Goal: Complete application form: Complete application form

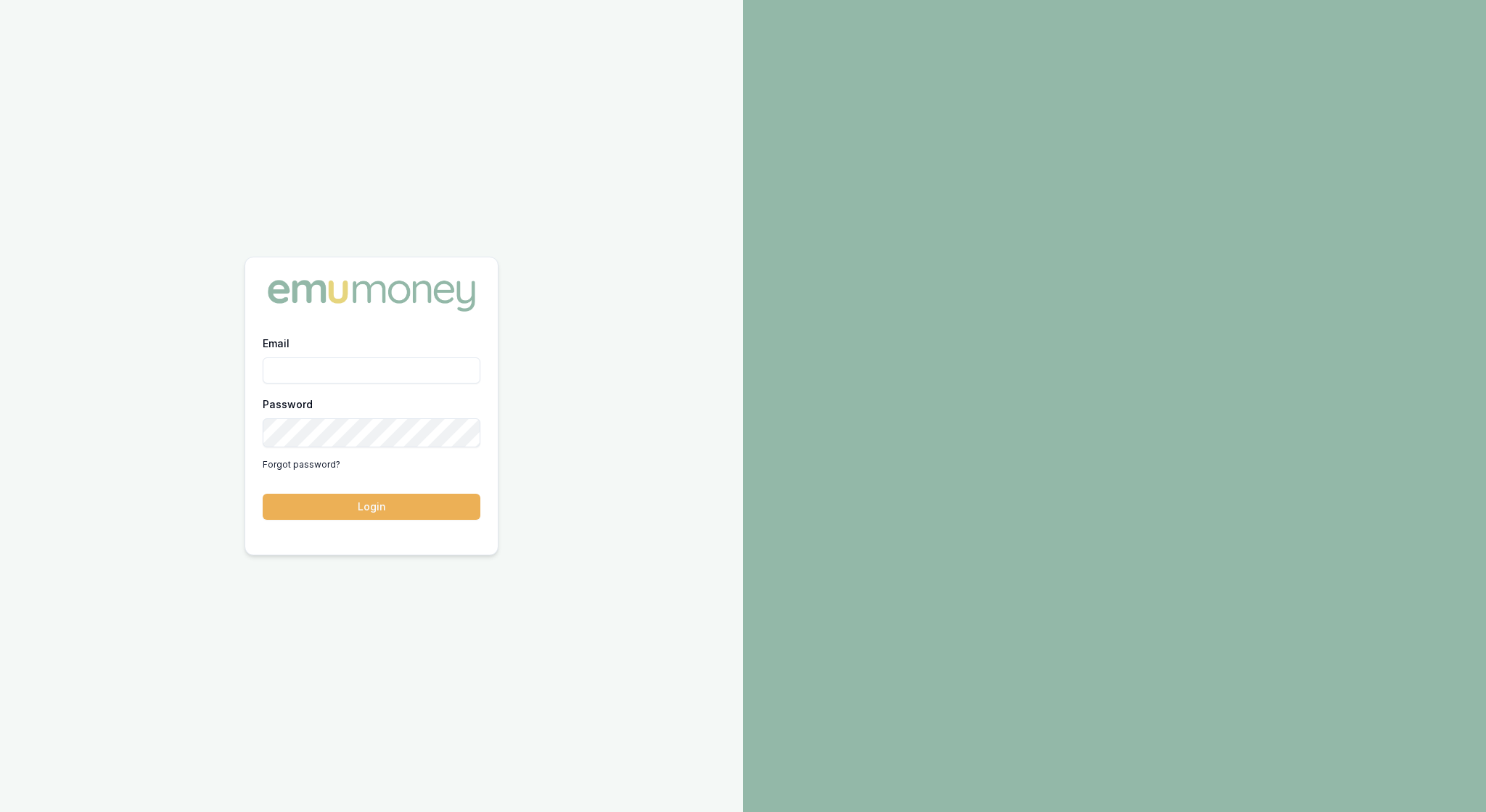
type input "rachael.connors@emumoney.com.au"
click at [431, 506] on button "Login" at bounding box center [372, 506] width 218 height 26
click at [431, 516] on button "Login" at bounding box center [372, 506] width 218 height 26
click at [372, 513] on button "Login" at bounding box center [372, 506] width 218 height 26
click at [367, 508] on button "Login" at bounding box center [372, 506] width 218 height 26
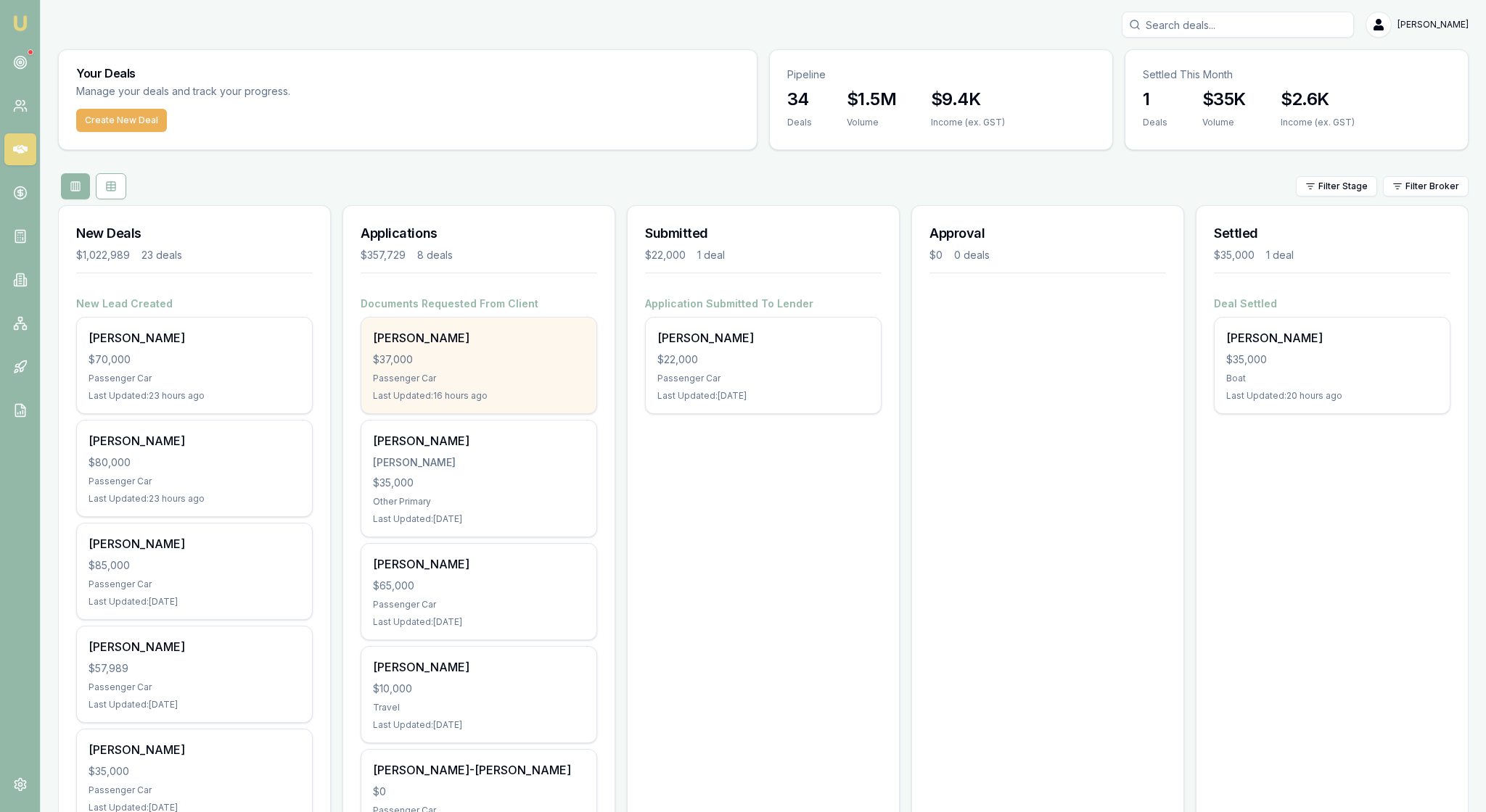
click at [480, 414] on div "Jennifer Scott $37,000 Passenger Car Last Updated: 16 hours ago" at bounding box center [479, 365] width 235 height 95
click at [516, 367] on div "$37,000" at bounding box center [479, 360] width 211 height 14
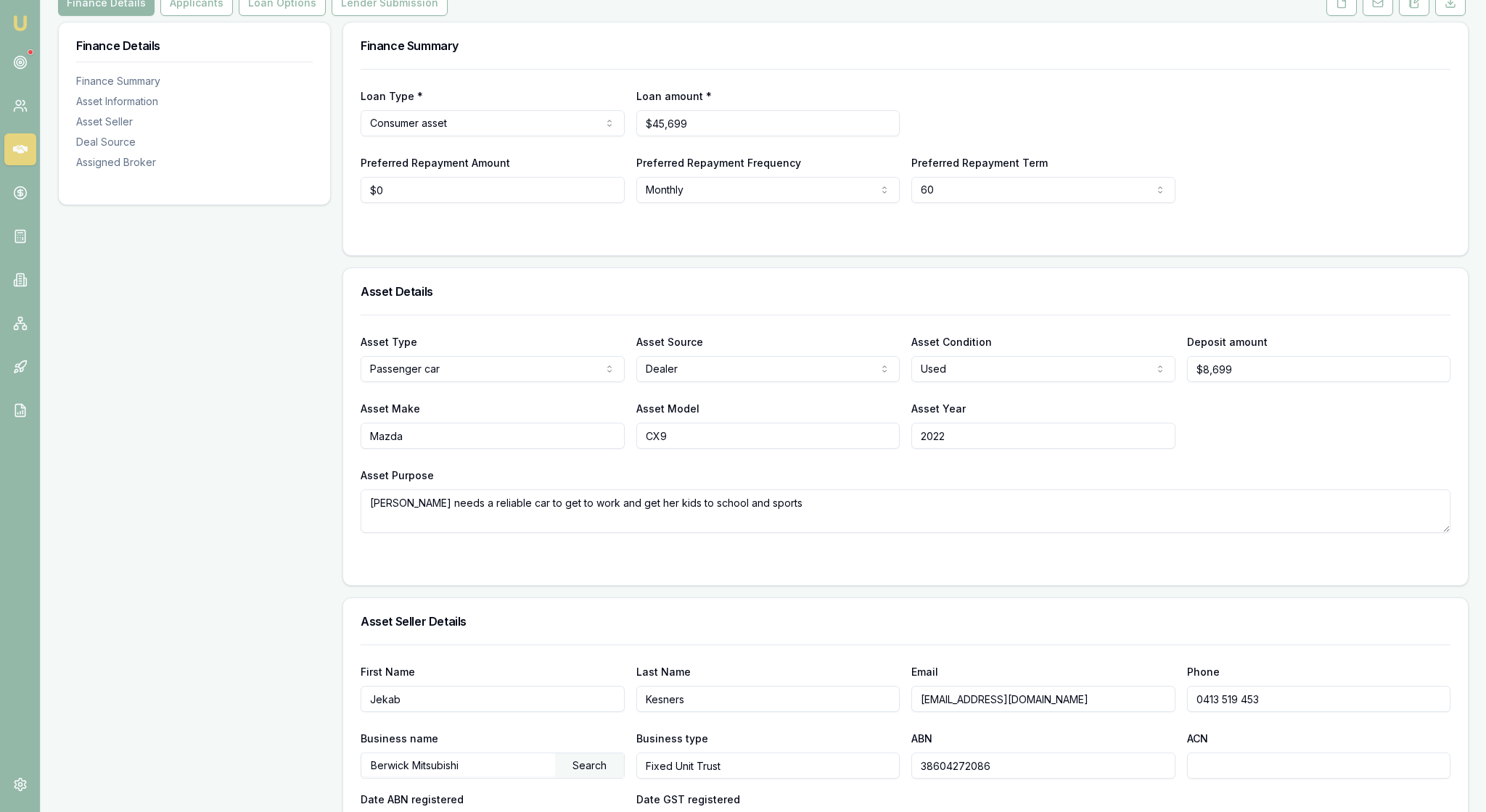
scroll to position [222, 0]
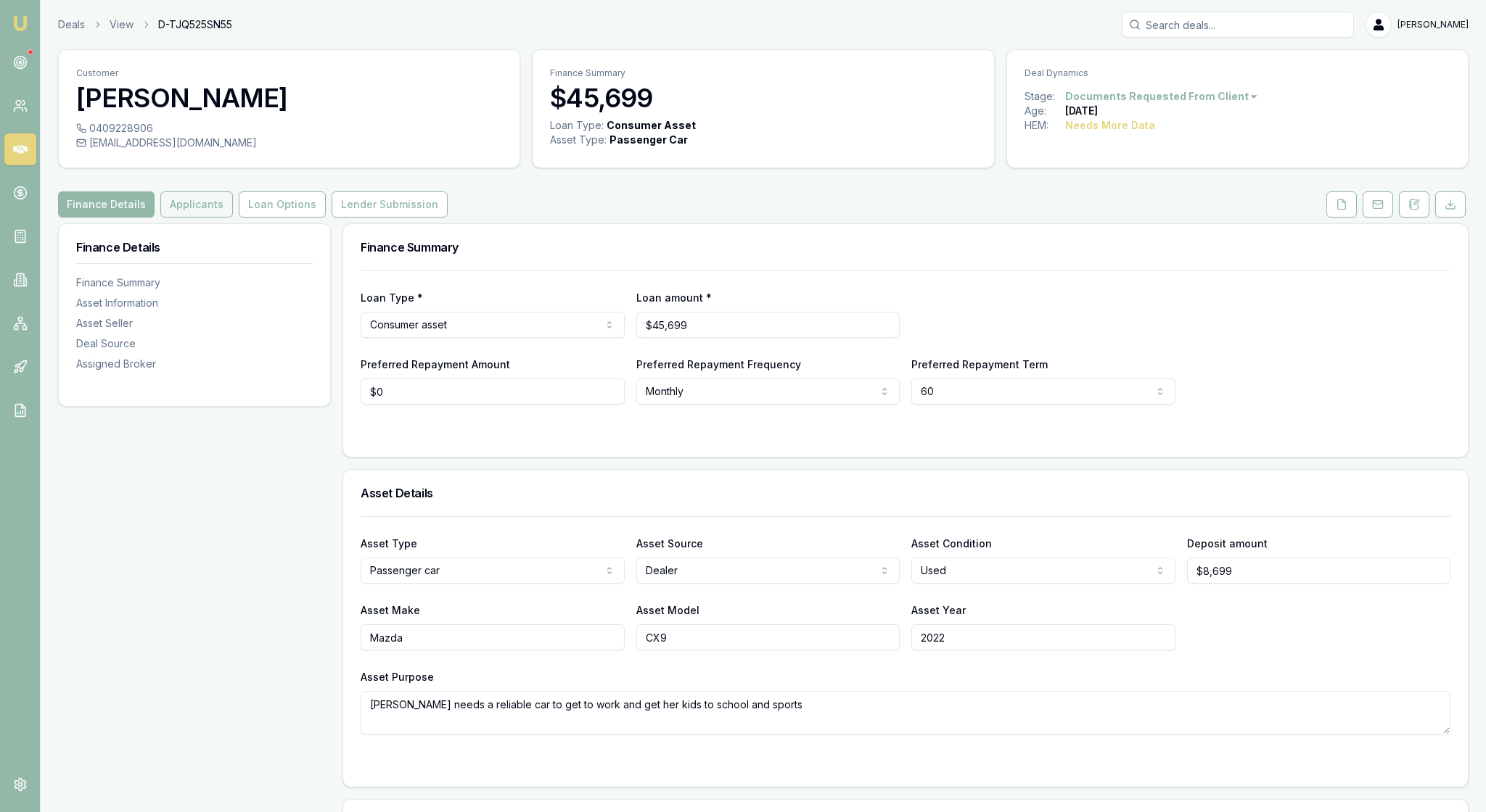
click at [233, 218] on button "Applicants" at bounding box center [196, 204] width 73 height 26
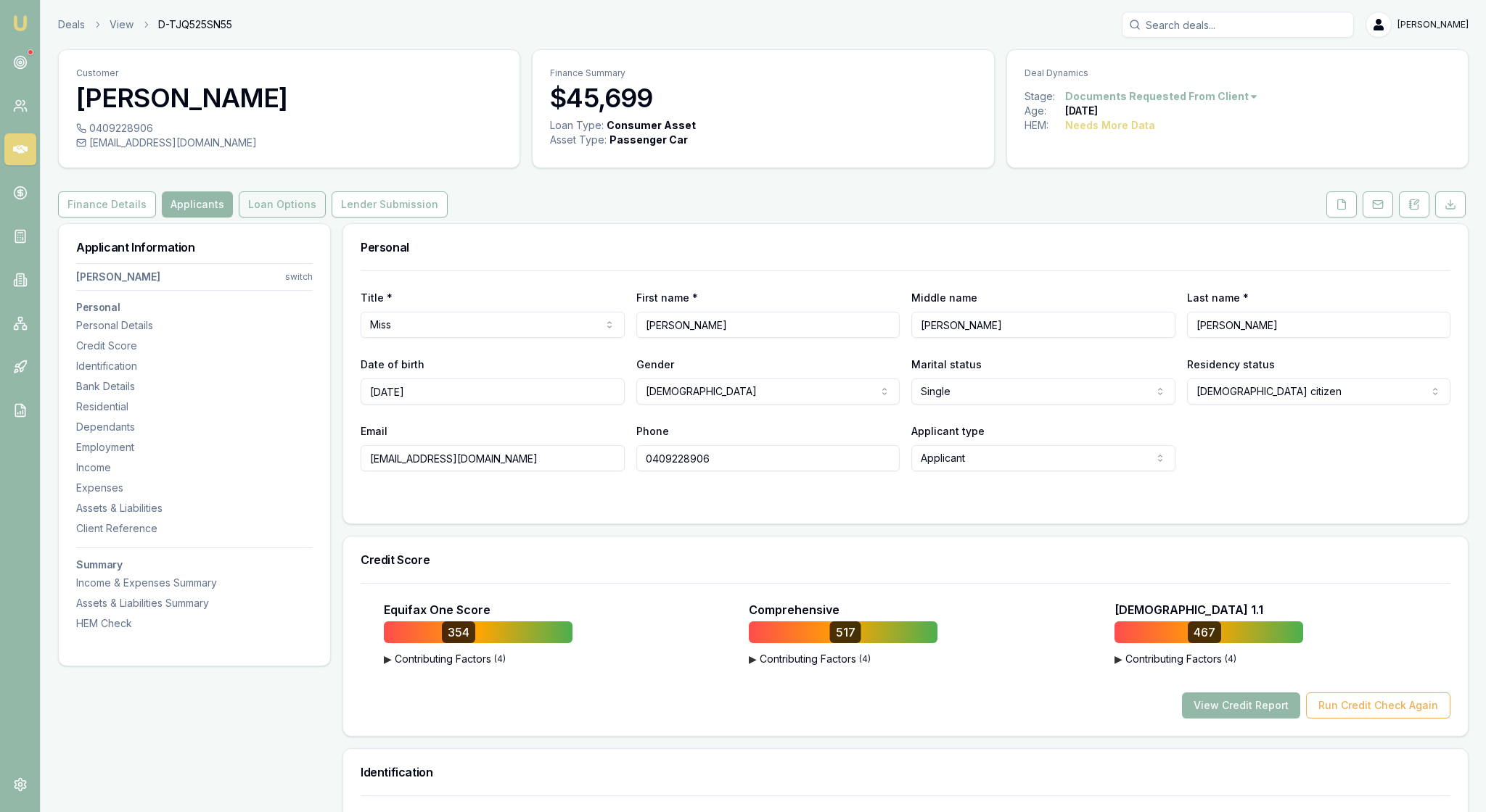
click at [326, 218] on button "Loan Options" at bounding box center [282, 204] width 87 height 26
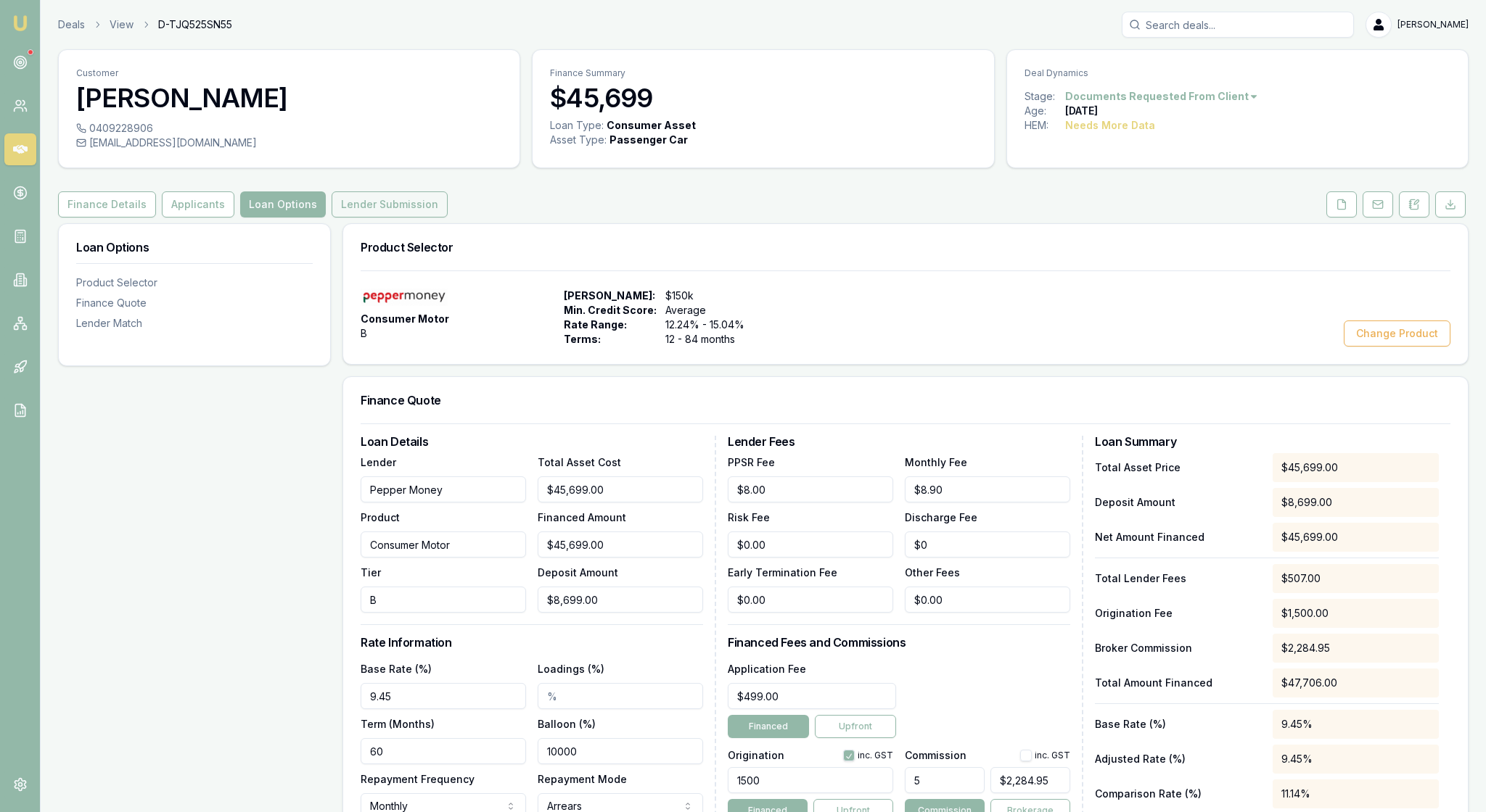
click at [448, 218] on button "Lender Submission" at bounding box center [389, 204] width 116 height 26
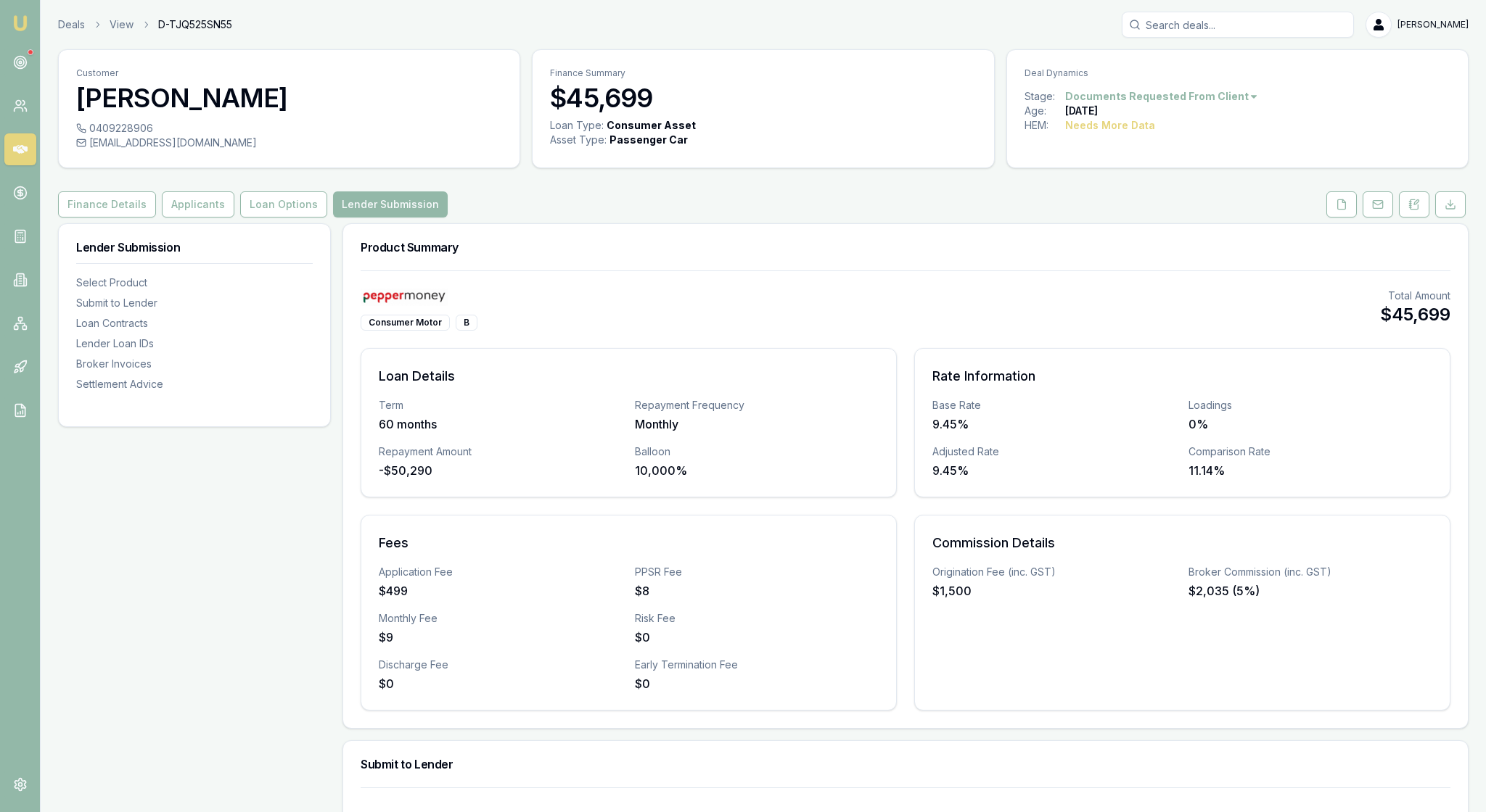
click at [1091, 709] on div "Commission Details Origination Fee (inc. GST) $1,500 Broker Commission (inc. GS…" at bounding box center [1182, 613] width 536 height 196
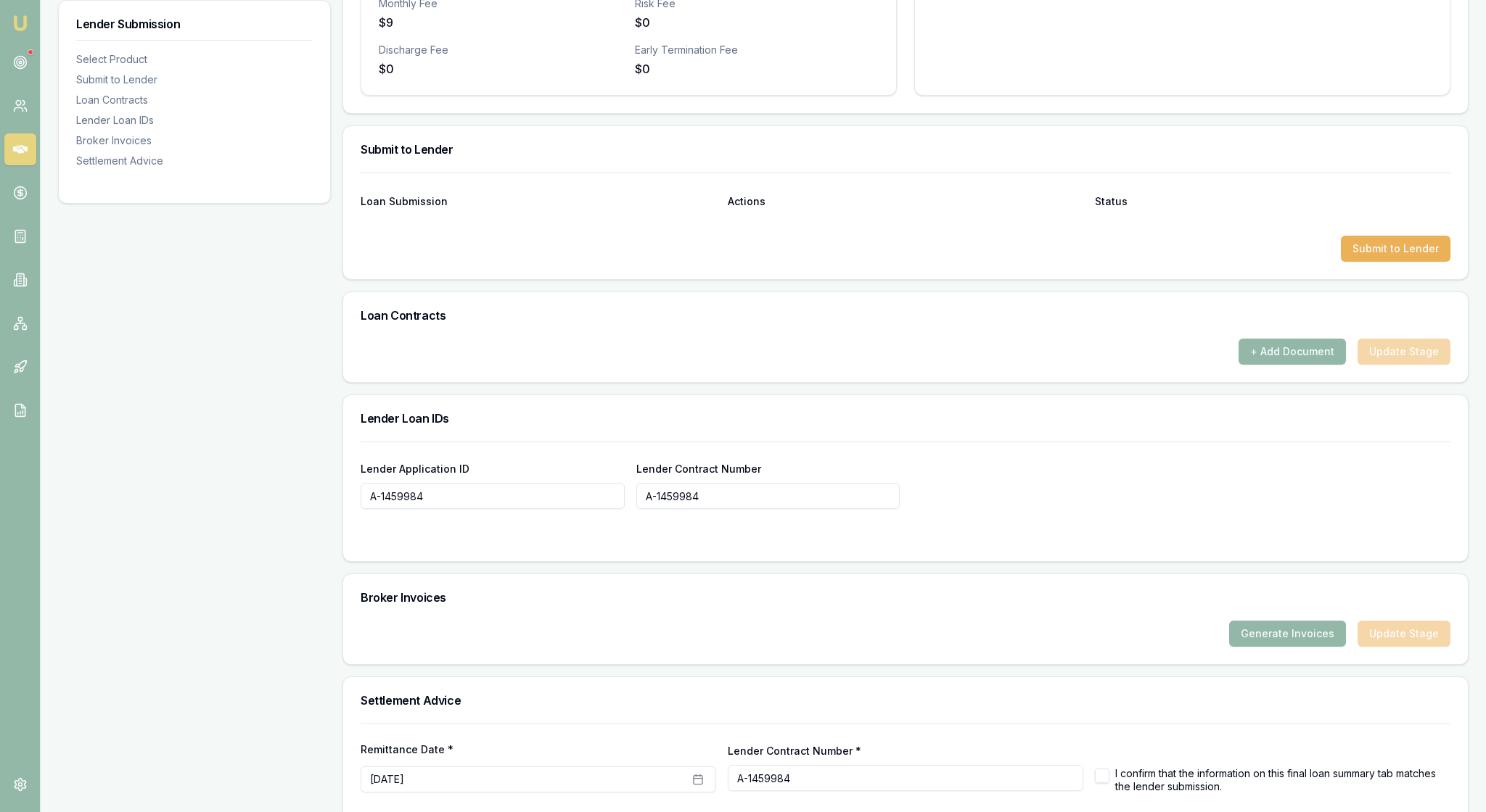
scroll to position [618, 0]
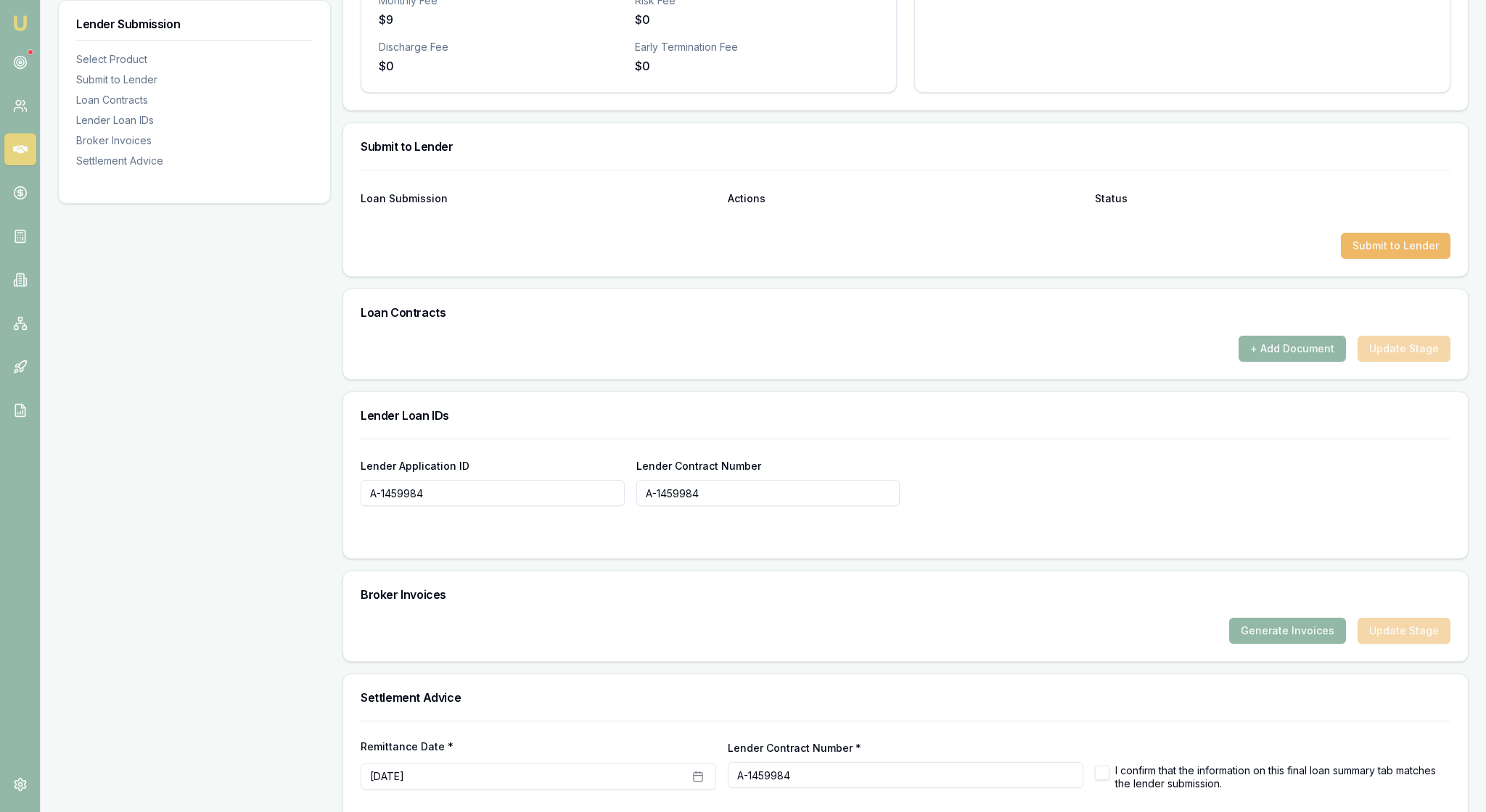
click at [1375, 259] on button "Submit to Lender" at bounding box center [1395, 245] width 110 height 26
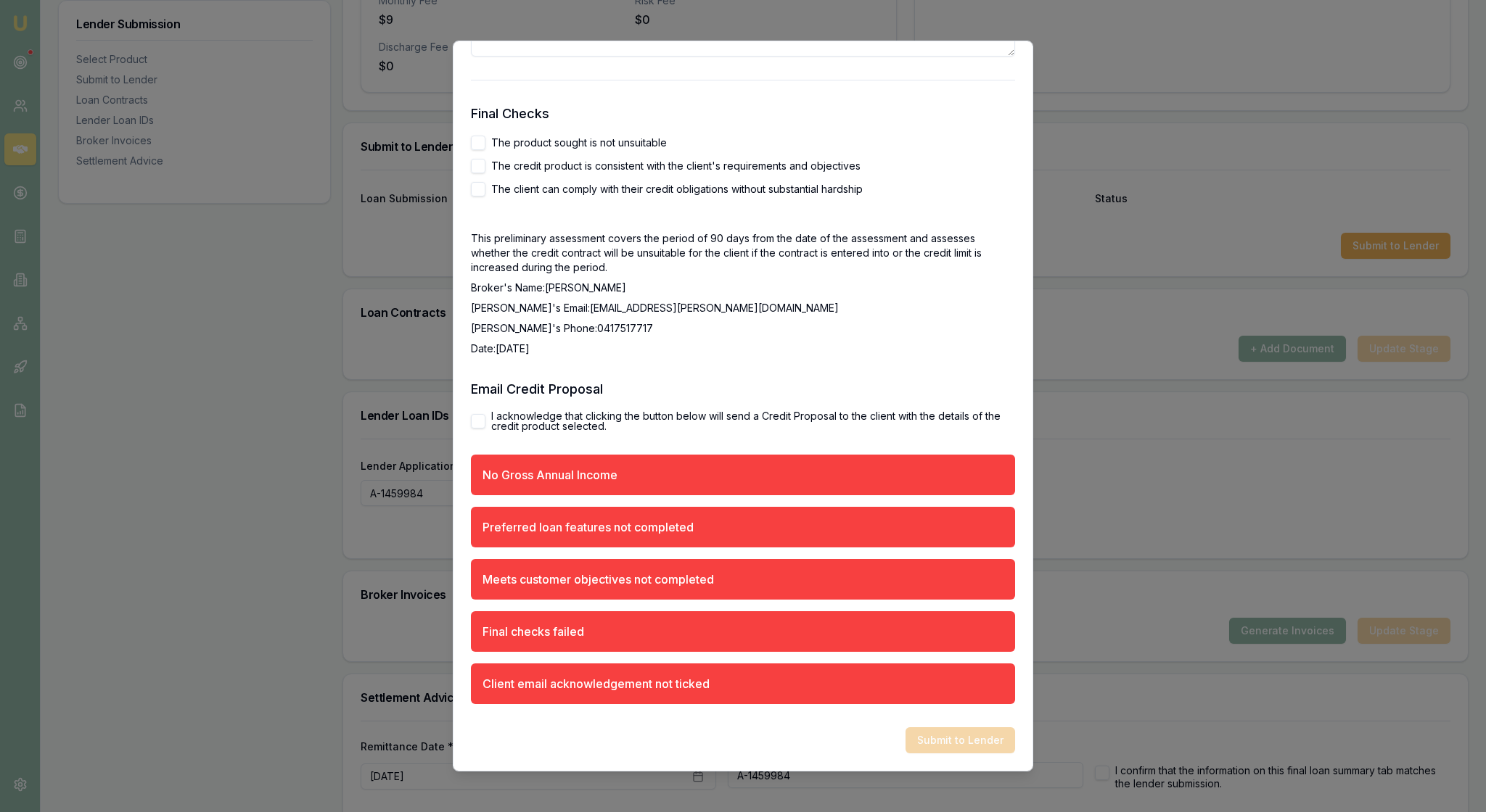
scroll to position [2842, 0]
click at [921, 379] on h3 "Email Credit Proposal" at bounding box center [742, 389] width 544 height 21
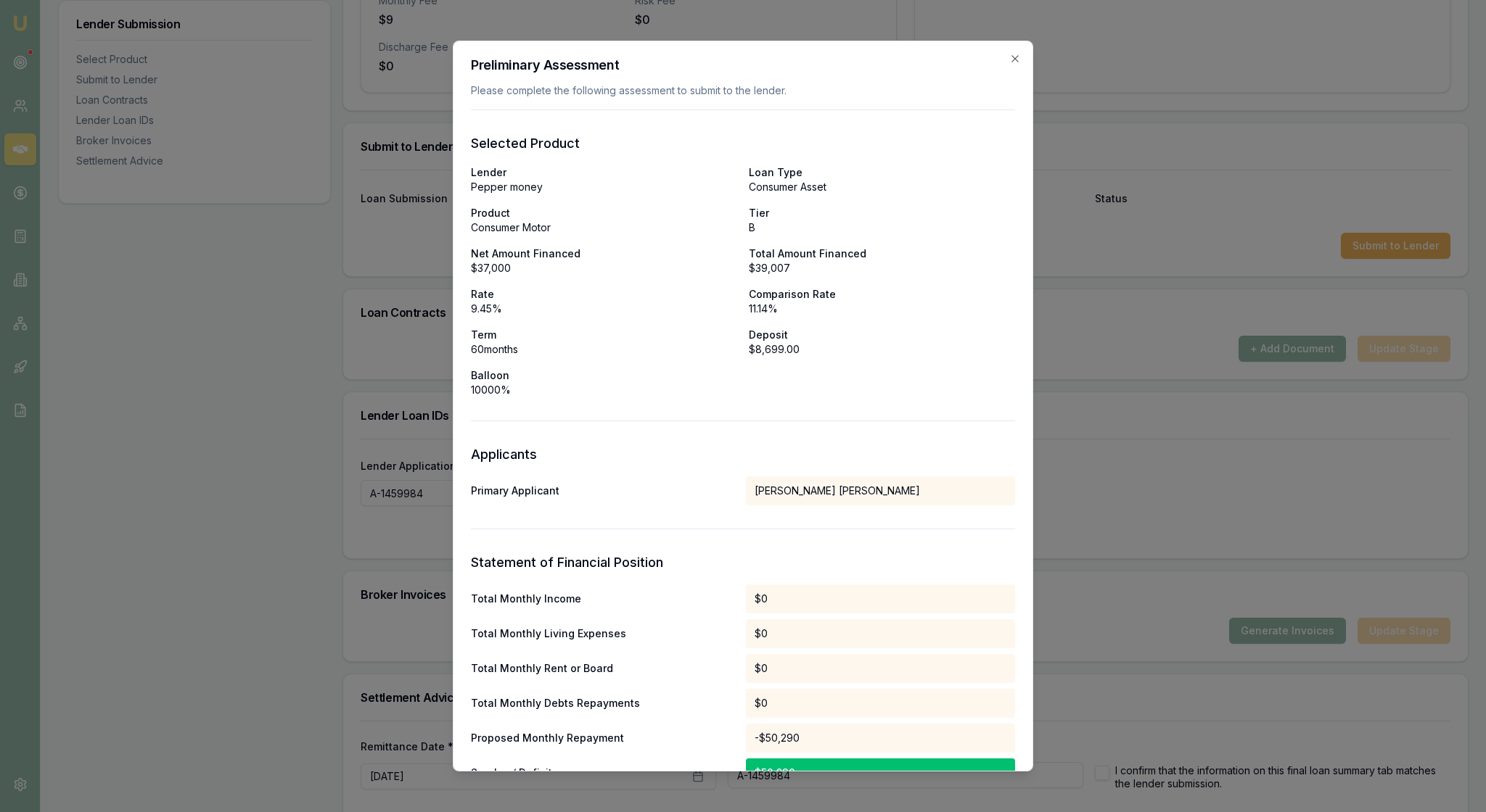
scroll to position [0, 0]
click at [1013, 57] on div "Preliminary Assessment Please complete the following assessment to submit to th…" at bounding box center [742, 406] width 580 height 731
click at [1011, 59] on icon "button" at bounding box center [1015, 58] width 12 height 12
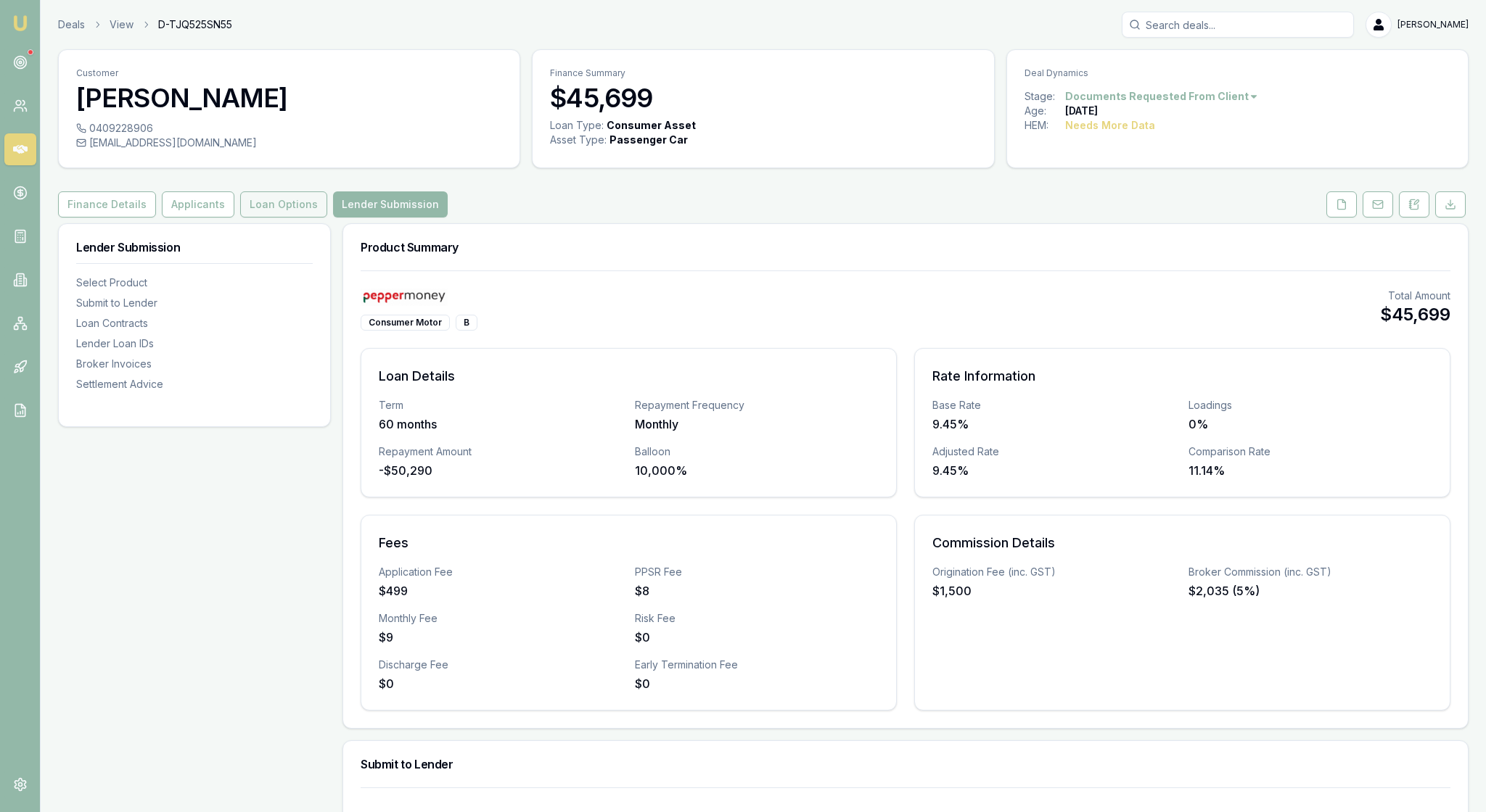
click at [327, 218] on button "Loan Options" at bounding box center [283, 204] width 87 height 26
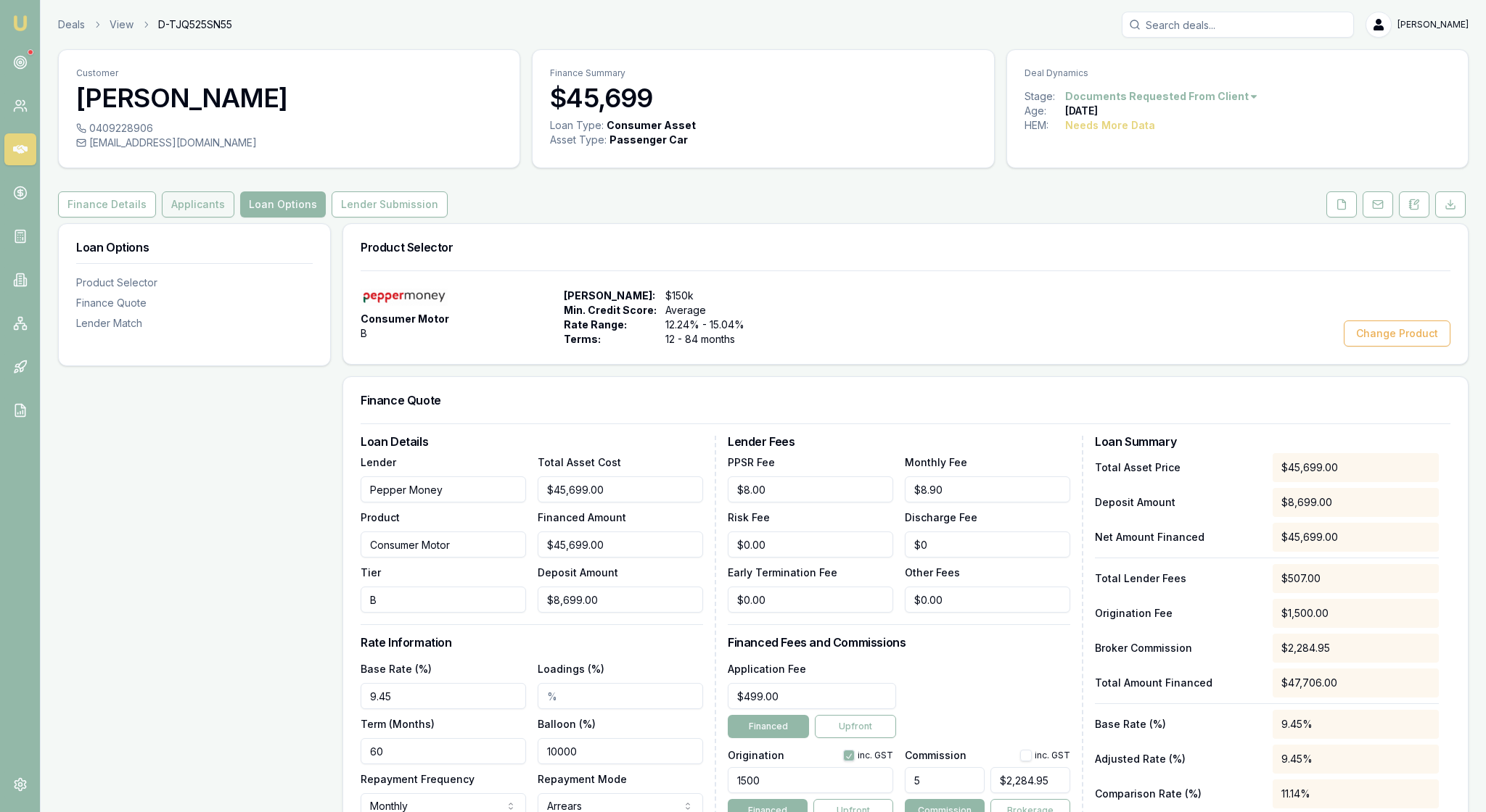
click at [234, 218] on button "Applicants" at bounding box center [198, 204] width 73 height 26
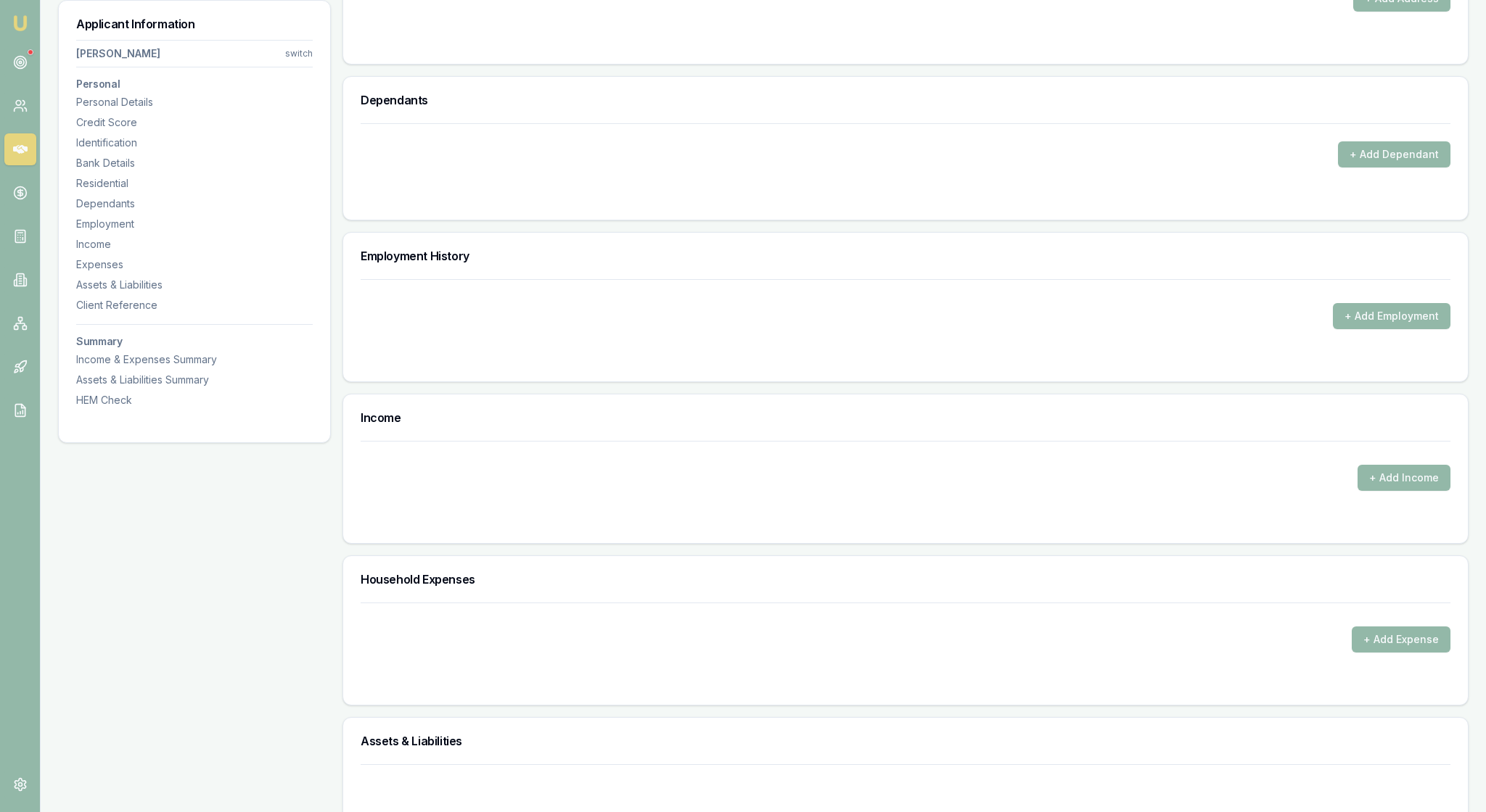
scroll to position [1759, 0]
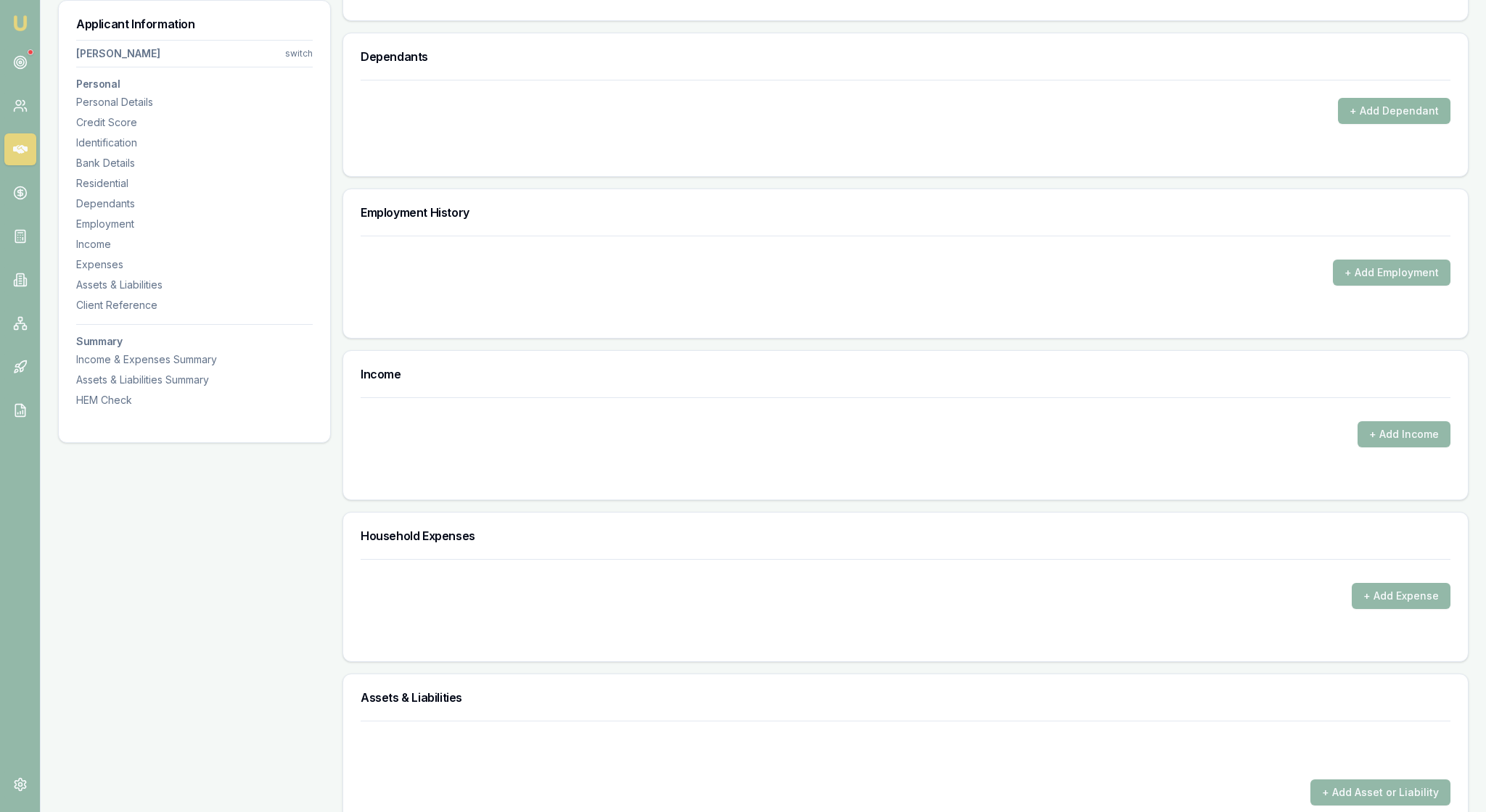
click at [1382, 124] on button "+ Add Dependant" at bounding box center [1393, 111] width 112 height 26
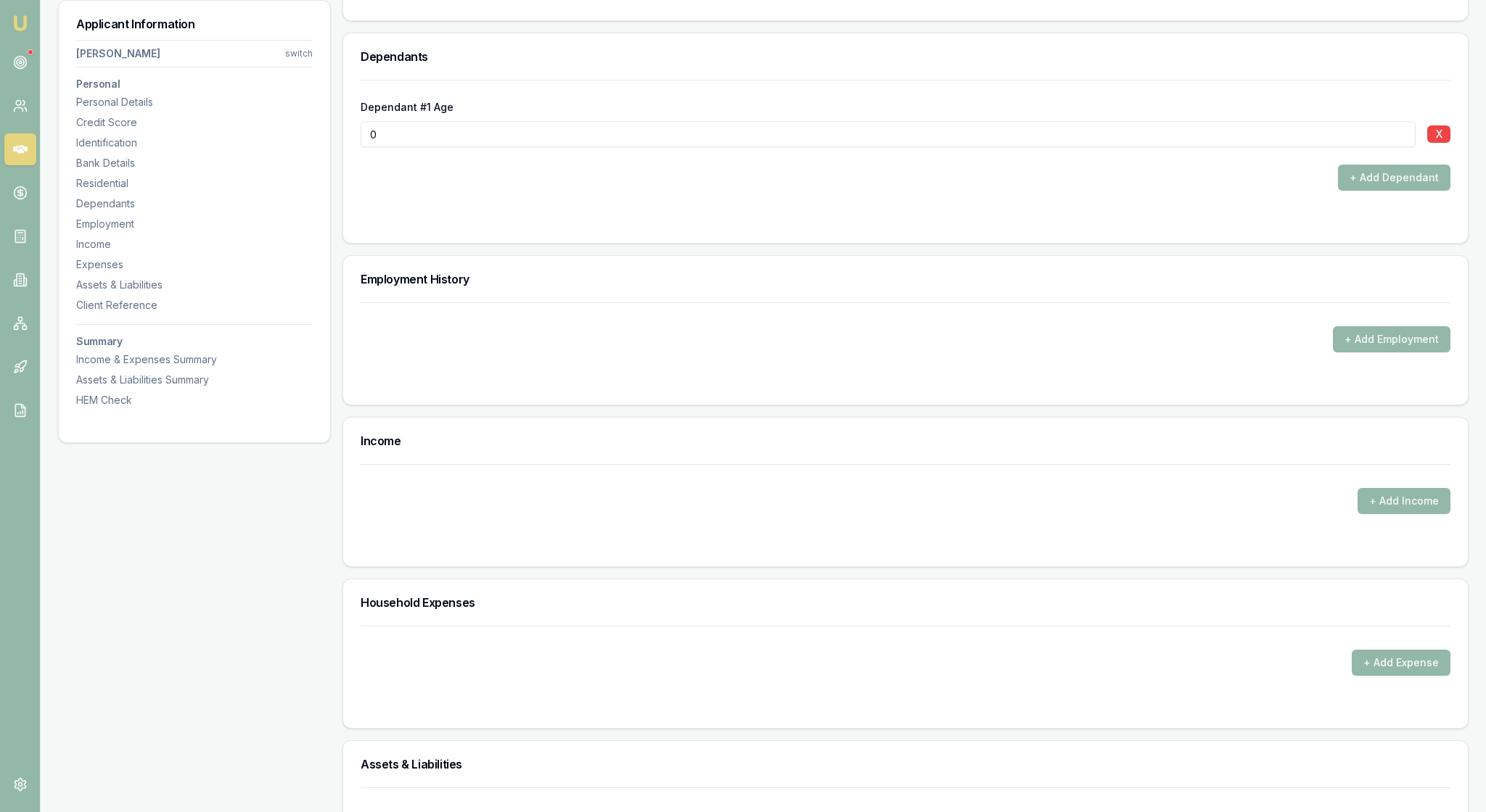
drag, startPoint x: 396, startPoint y: 371, endPoint x: 365, endPoint y: 370, distance: 31.0
click at [365, 243] on div "Dependant #1 Age 0 X + Add Dependant" at bounding box center [905, 161] width 1124 height 163
type input "15"
click at [1371, 191] on button "+ Add Dependant" at bounding box center [1393, 177] width 112 height 26
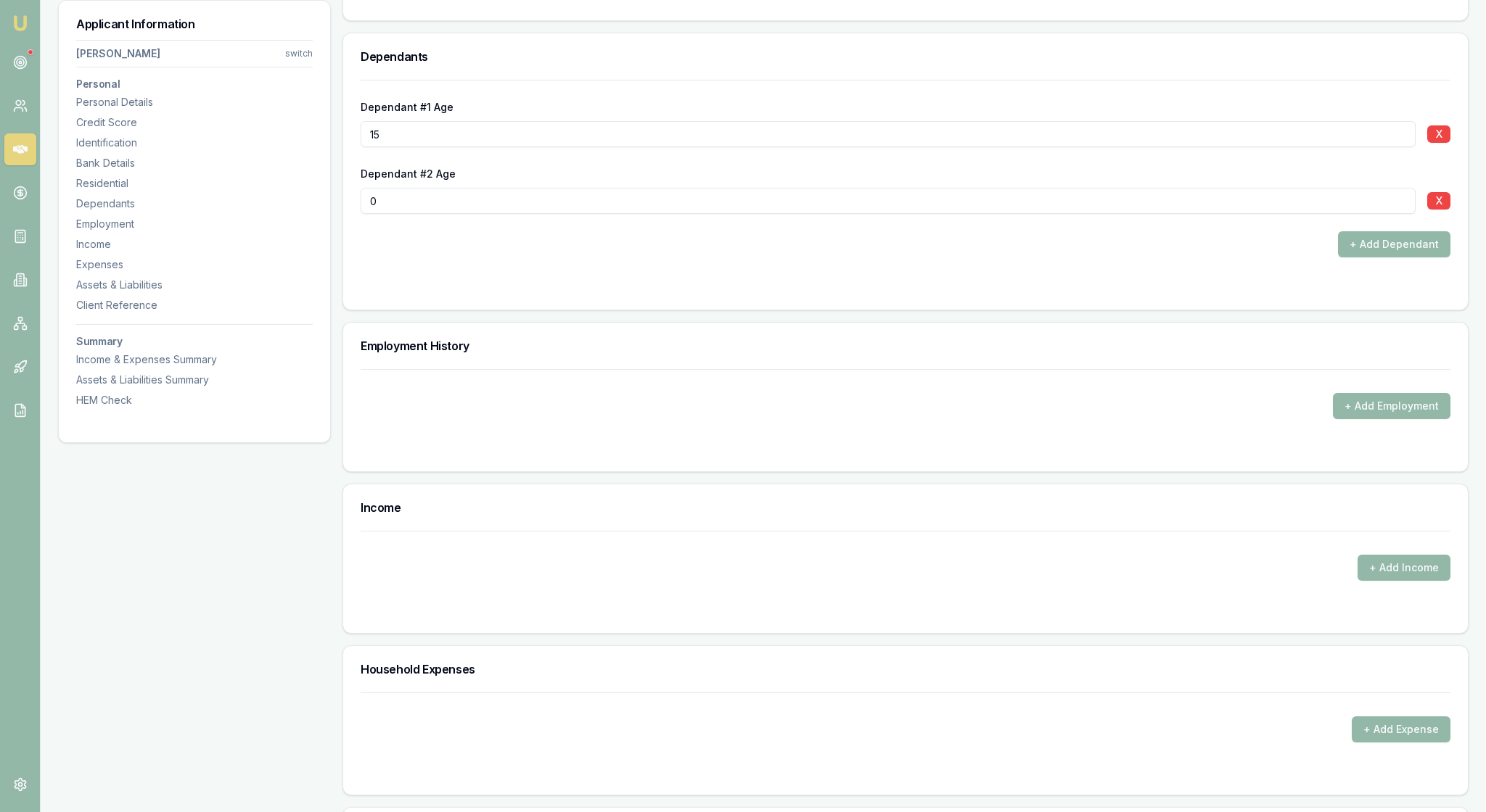
drag, startPoint x: 400, startPoint y: 441, endPoint x: 376, endPoint y: 441, distance: 24.0
click at [376, 214] on input "0" at bounding box center [888, 201] width 1055 height 26
type input "13"
click at [1352, 257] on button "+ Add Dependant" at bounding box center [1393, 244] width 112 height 26
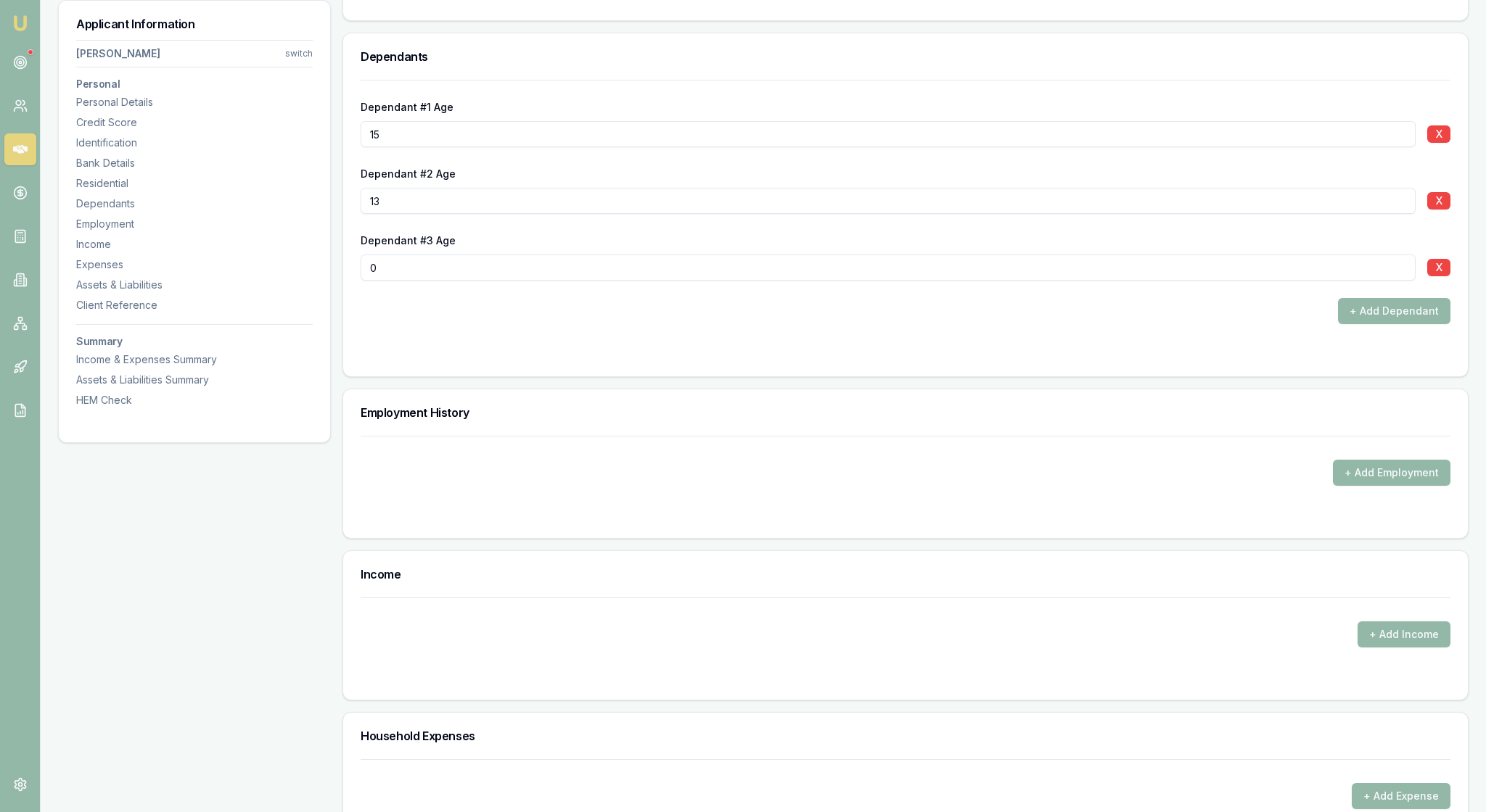
drag, startPoint x: 403, startPoint y: 518, endPoint x: 373, endPoint y: 516, distance: 30.1
click at [373, 281] on input "0" at bounding box center [888, 267] width 1055 height 26
type input "11"
click at [1392, 324] on button "+ Add Dependant" at bounding box center [1393, 310] width 112 height 26
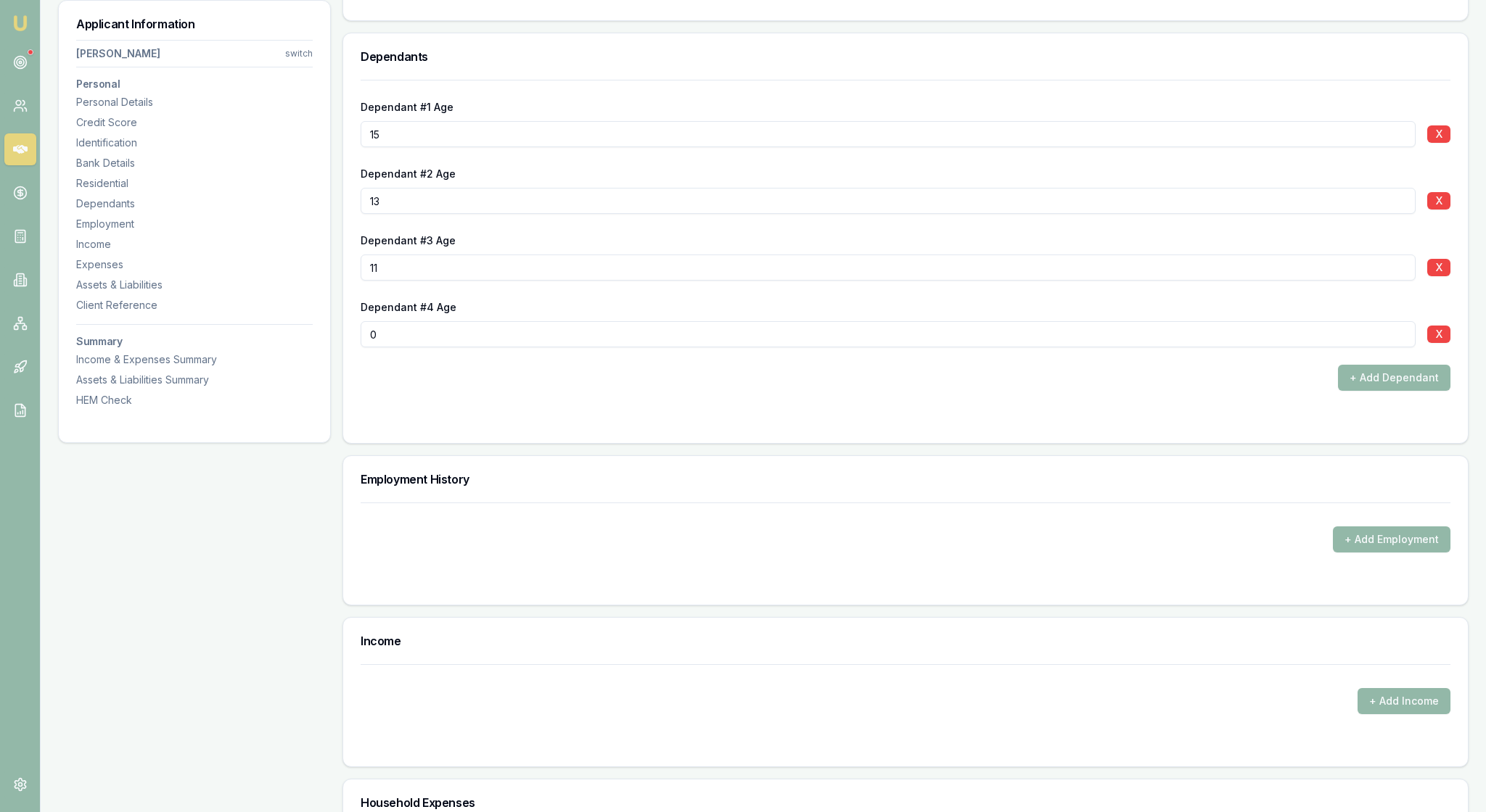
drag, startPoint x: 405, startPoint y: 586, endPoint x: 367, endPoint y: 584, distance: 38.1
click at [367, 443] on div "Dependant #1 Age 15 X Dependant #2 Age 13 X Dependant #3 Age 11 X Dependant #4 …" at bounding box center [905, 262] width 1124 height 363
type input "10"
click at [1216, 425] on div at bounding box center [905, 419] width 1089 height 12
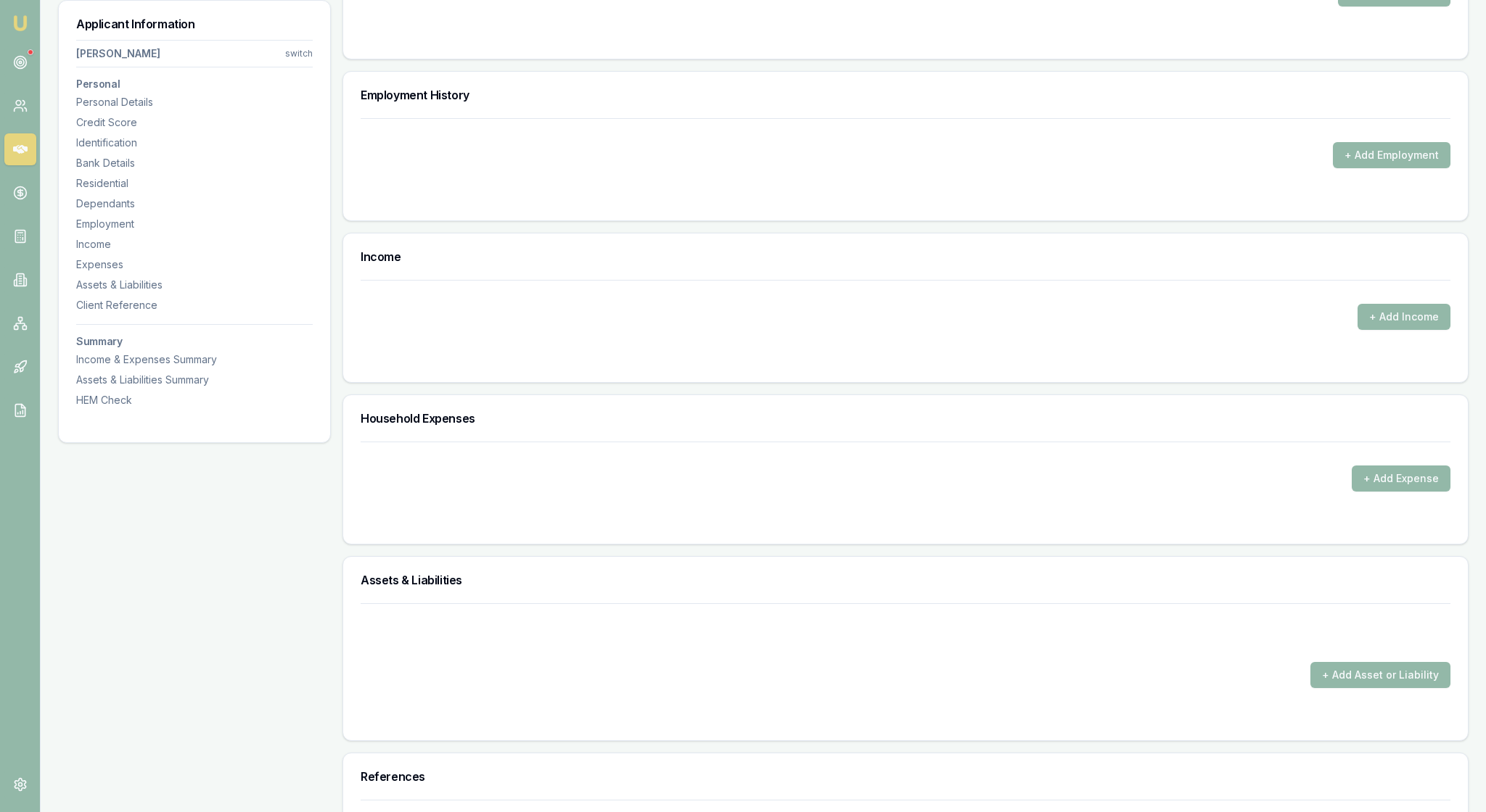
scroll to position [2164, 0]
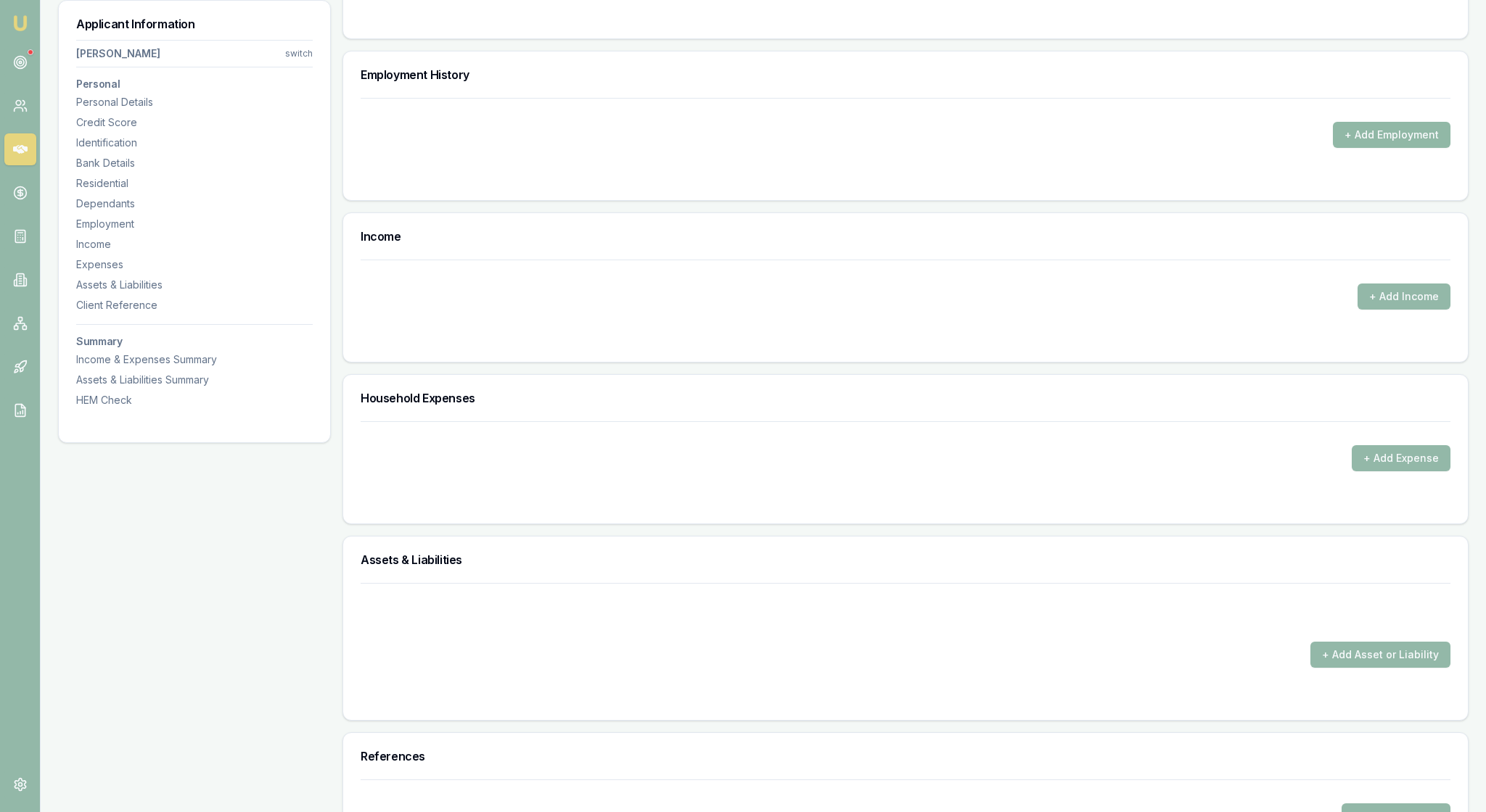
click at [1340, 148] on button "+ Add Employment" at bounding box center [1391, 134] width 118 height 26
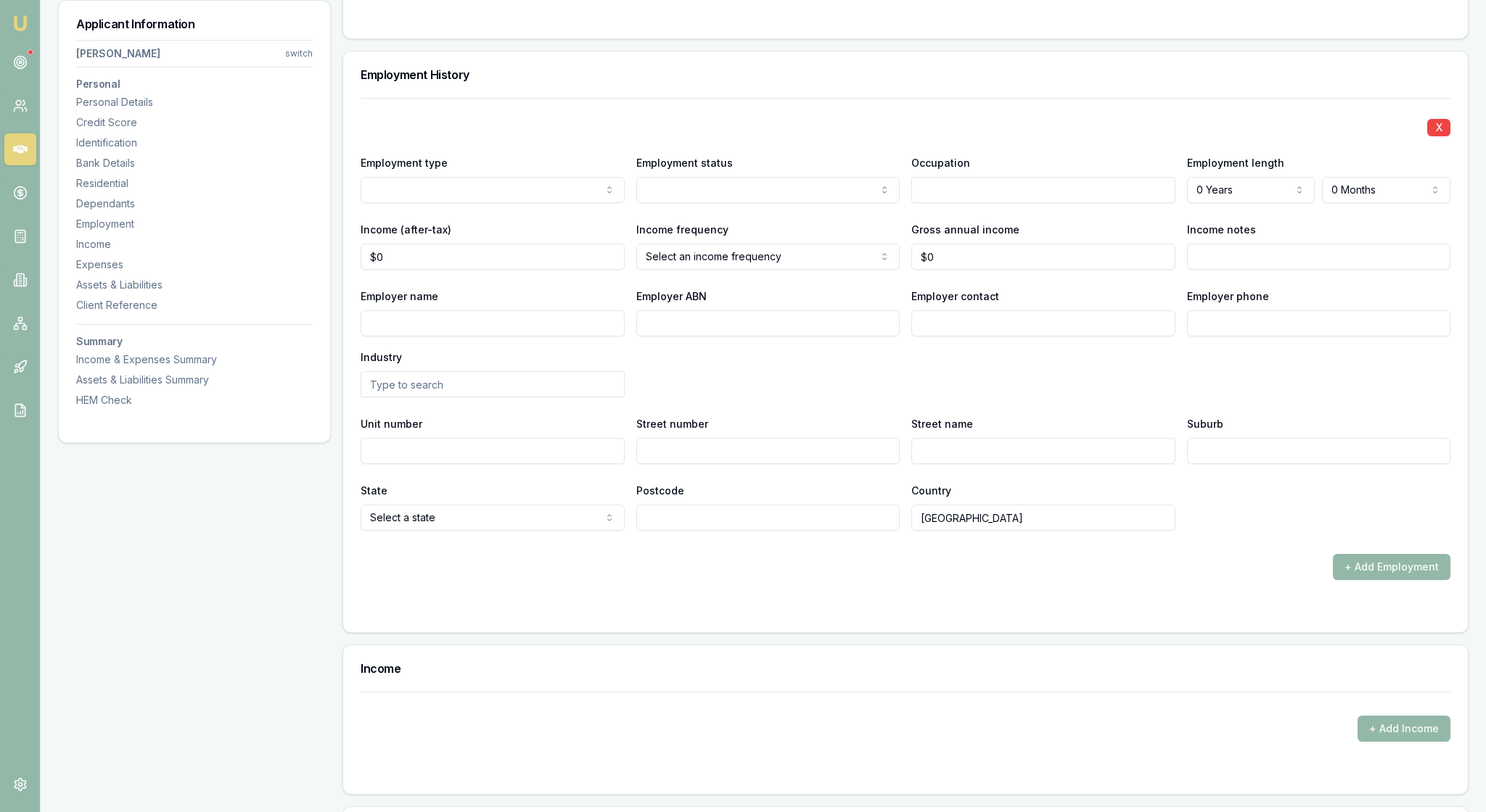
click at [785, 270] on div "Income frequency Select an income frequency Weekly Fortnightly Monthly Quarterl…" at bounding box center [768, 245] width 264 height 49
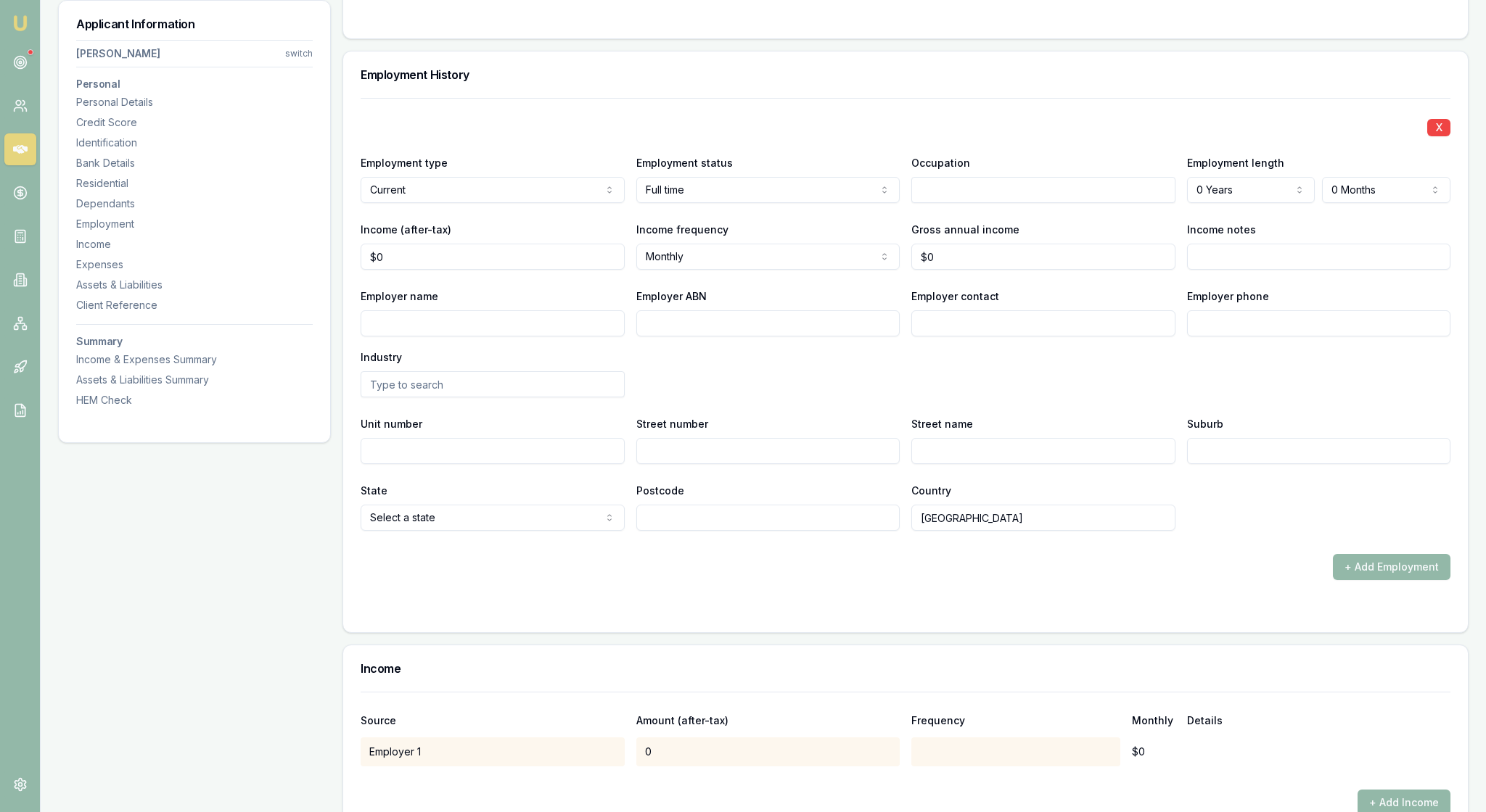
click at [944, 203] on input "text" at bounding box center [1043, 190] width 264 height 26
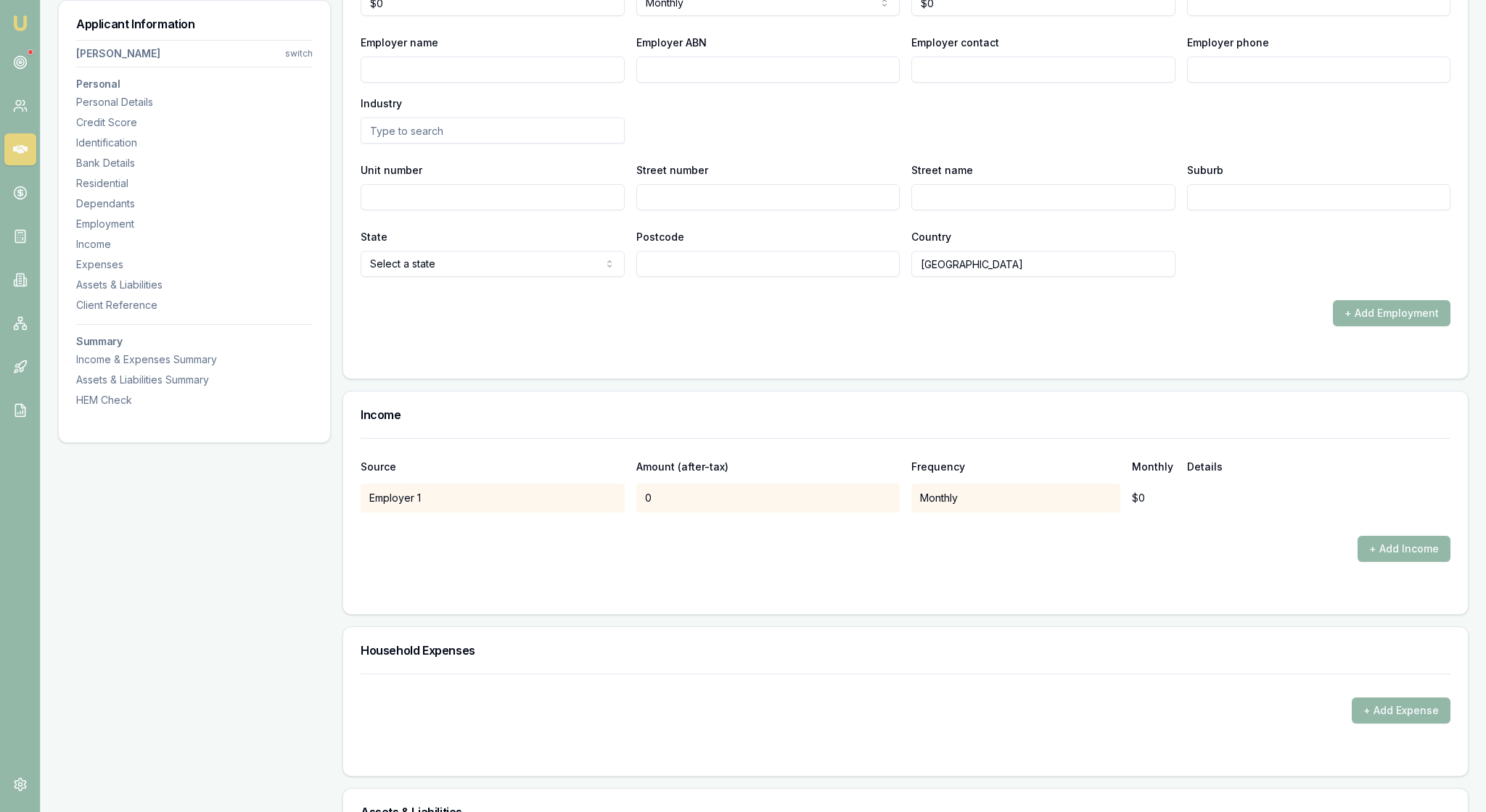
scroll to position [2409, 0]
